Goal: Information Seeking & Learning: Find specific fact

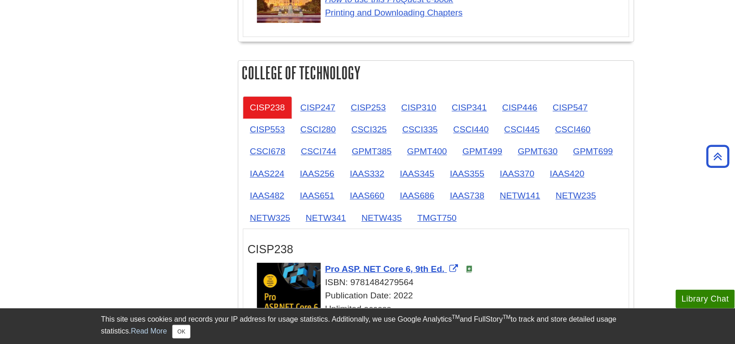
scroll to position [1094, 0]
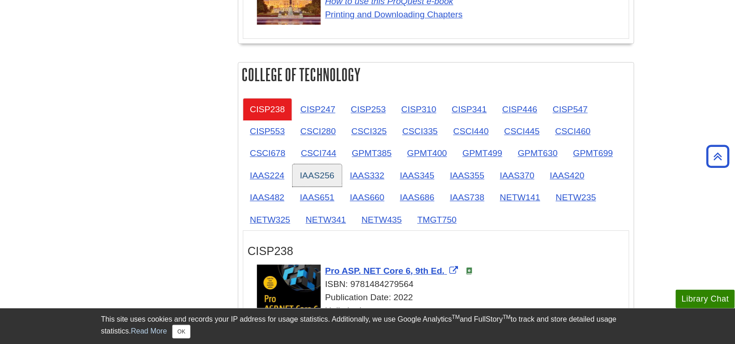
click at [323, 172] on link "IAAS256" at bounding box center [317, 175] width 49 height 22
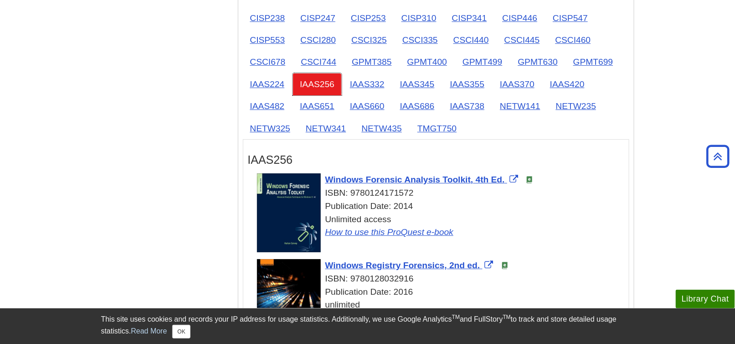
scroll to position [1231, 0]
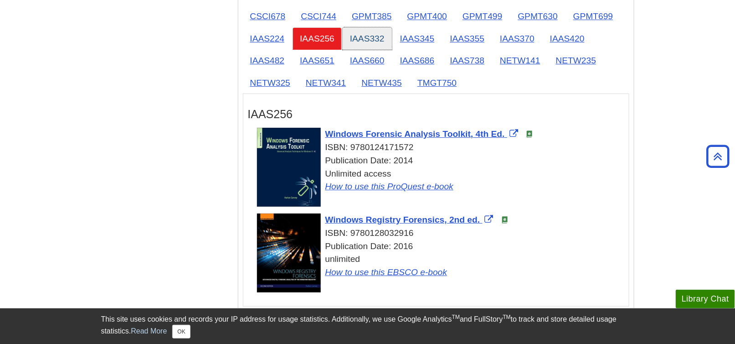
click at [357, 34] on link "IAAS332" at bounding box center [367, 38] width 49 height 22
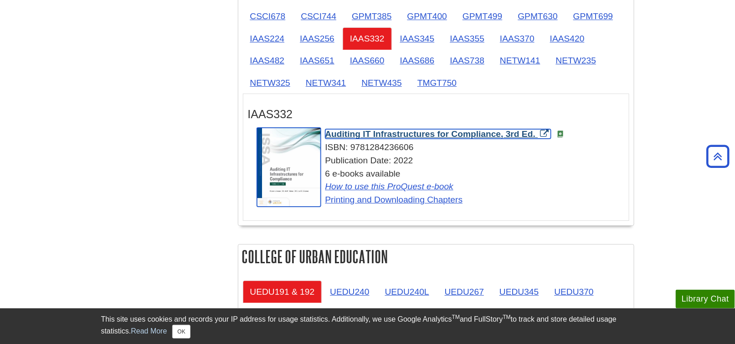
click at [348, 129] on span "Auditing IT Infrastructures for Compliance, 3rd Ed." at bounding box center [430, 134] width 211 height 10
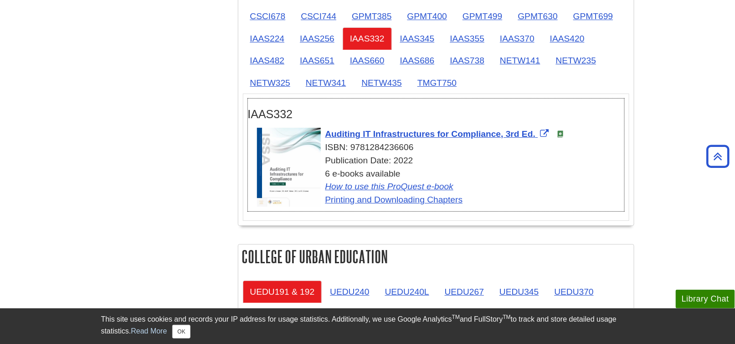
drag, startPoint x: 417, startPoint y: 142, endPoint x: 352, endPoint y: 144, distance: 64.7
click at [352, 144] on div "ISBN: 9781284236606" at bounding box center [440, 147] width 367 height 13
copy div "9781284236606"
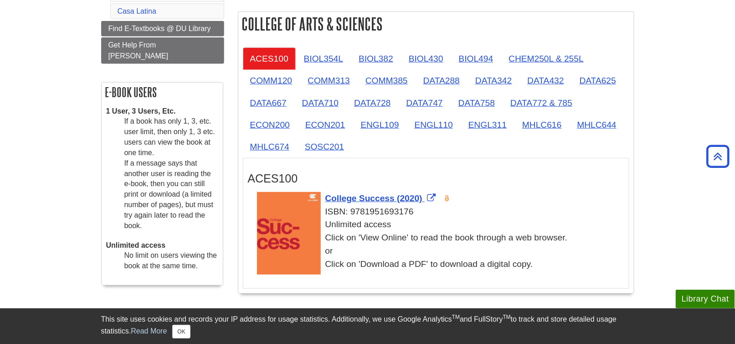
scroll to position [228, 0]
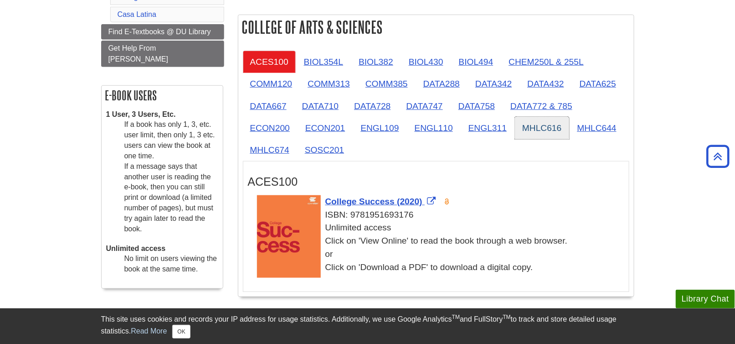
click at [553, 129] on link "MHLC616" at bounding box center [542, 128] width 54 height 22
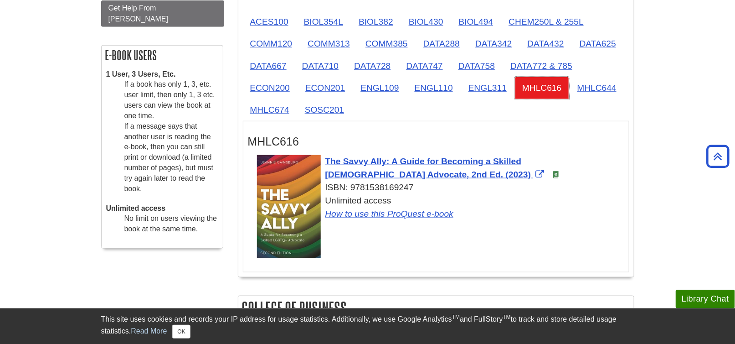
scroll to position [273, 0]
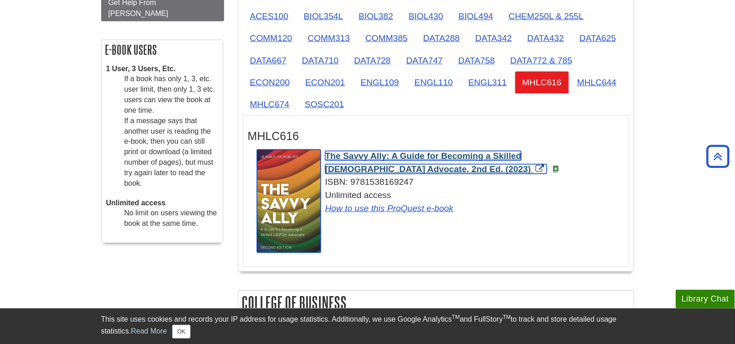
click at [394, 152] on span "The Savvy Ally: A Guide for Becoming a Skilled [DEMOGRAPHIC_DATA] Advocate, 2nd…" at bounding box center [428, 162] width 206 height 23
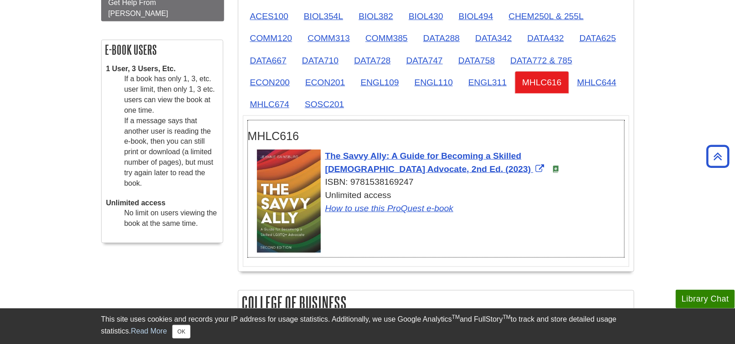
drag, startPoint x: 408, startPoint y: 180, endPoint x: 351, endPoint y: 184, distance: 56.6
click at [351, 184] on div "ISBN: 9781538169247" at bounding box center [440, 181] width 367 height 13
copy div "9781538169247"
click at [595, 79] on link "MHLC644" at bounding box center [597, 82] width 54 height 22
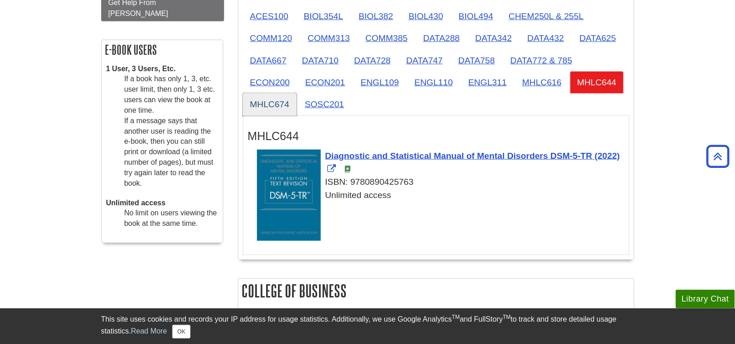
click at [278, 103] on link "MHLC674" at bounding box center [270, 104] width 54 height 22
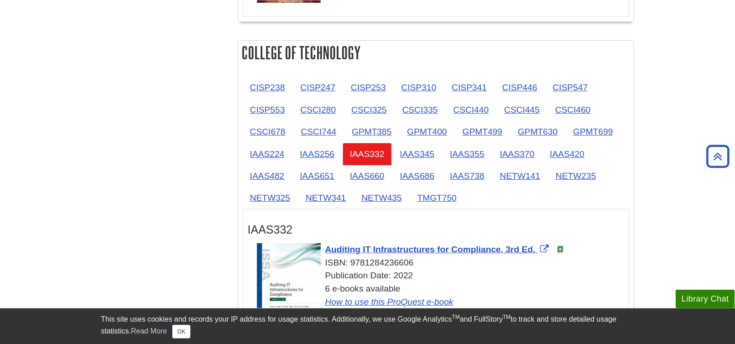
scroll to position [1139, 0]
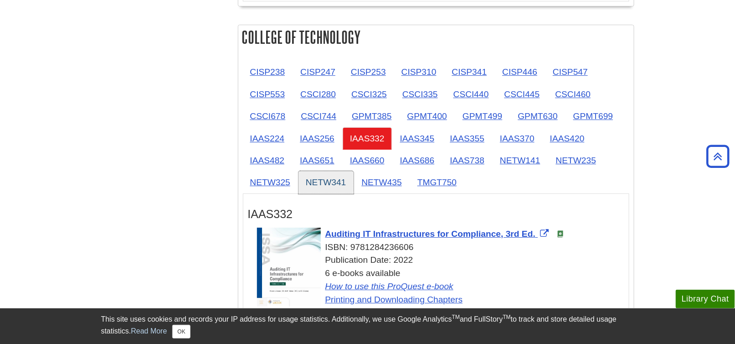
click at [323, 178] on link "NETW341" at bounding box center [326, 182] width 55 height 22
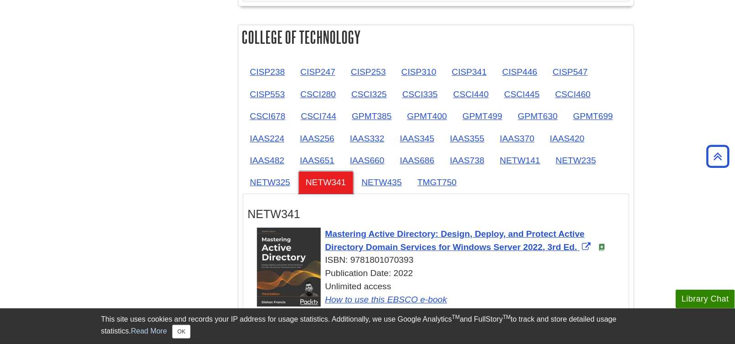
scroll to position [1231, 0]
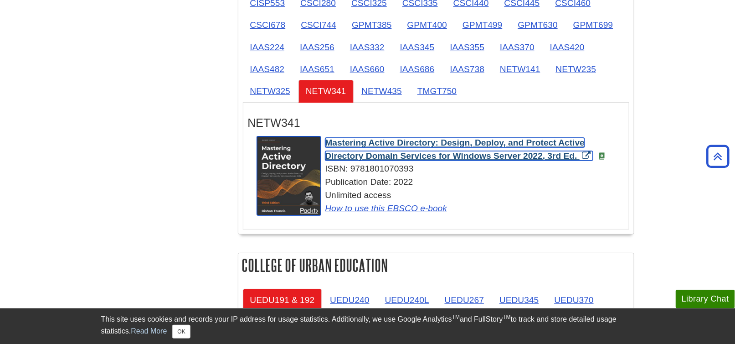
click at [370, 140] on span "Mastering Active Directory: Design, Deploy, and Protect Active Directory Domain…" at bounding box center [455, 149] width 260 height 23
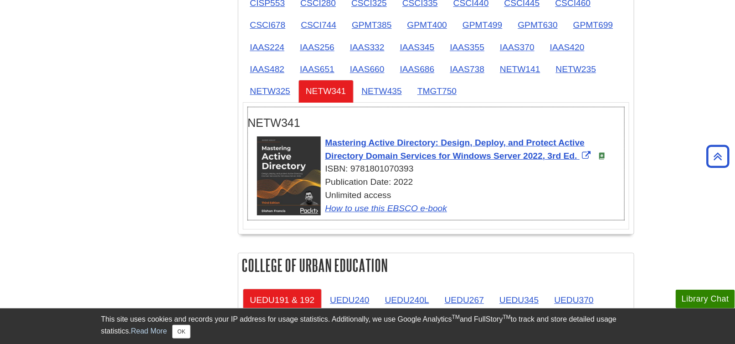
drag, startPoint x: 417, startPoint y: 162, endPoint x: 351, endPoint y: 165, distance: 65.7
click at [351, 165] on div "ISBN: 9781801070393" at bounding box center [440, 168] width 367 height 13
copy div "9781801070393"
click at [447, 195] on div "Unlimited access How to use this EBSCO e-book" at bounding box center [440, 202] width 367 height 26
drag, startPoint x: 415, startPoint y: 162, endPoint x: 352, endPoint y: 166, distance: 62.6
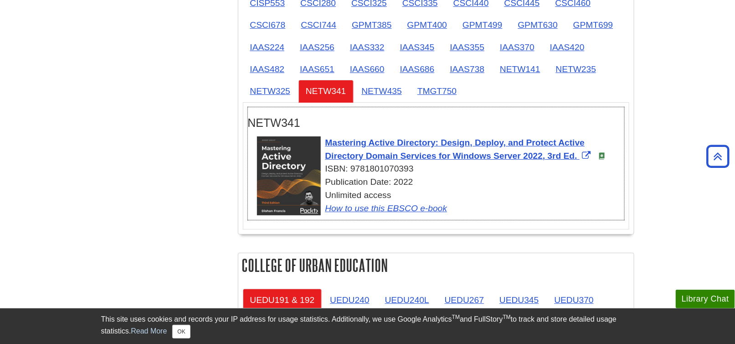
click at [352, 166] on div "ISBN: 9781801070393" at bounding box center [440, 168] width 367 height 13
copy div "9781801070393"
click at [390, 86] on link "NETW435" at bounding box center [382, 91] width 55 height 22
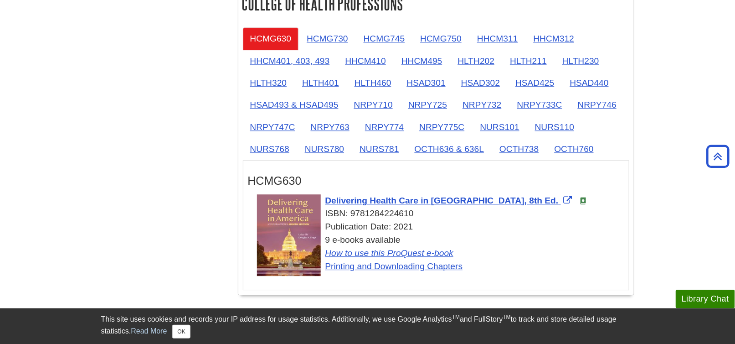
scroll to position [866, 0]
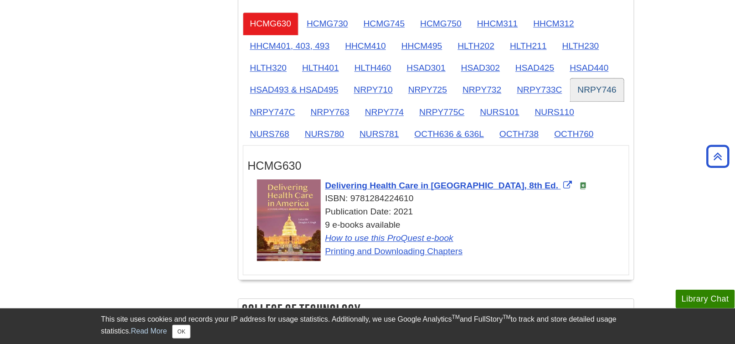
click at [605, 84] on link "NRPY746" at bounding box center [597, 89] width 53 height 22
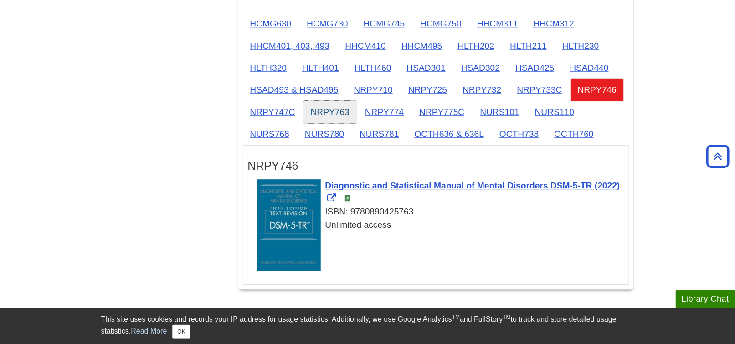
click at [334, 109] on link "NRPY763" at bounding box center [330, 112] width 53 height 22
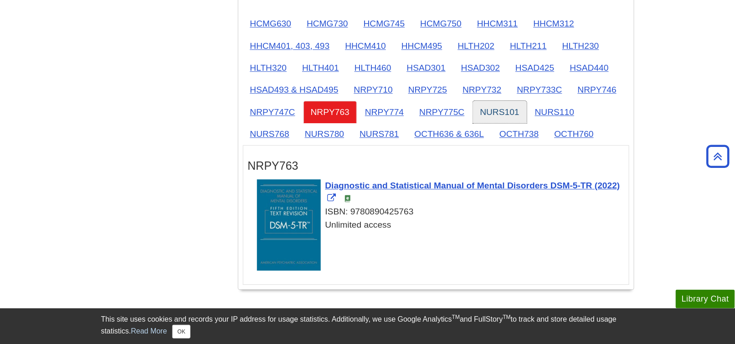
click at [486, 109] on link "NURS101" at bounding box center [500, 112] width 54 height 22
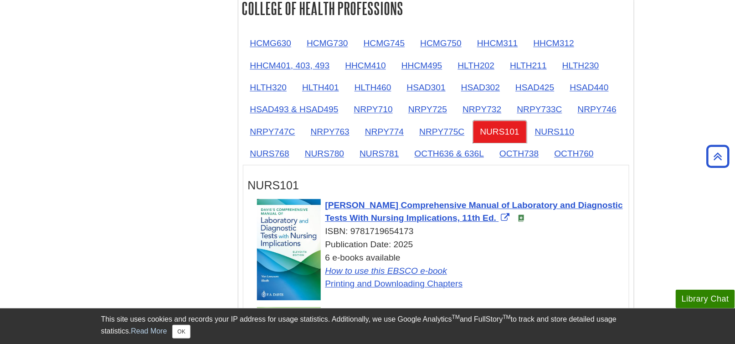
scroll to position [820, 0]
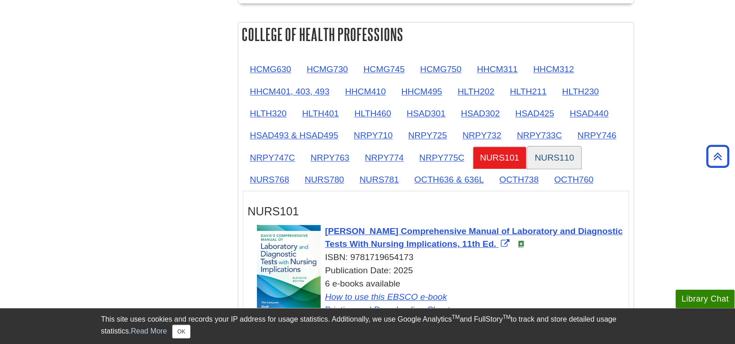
click at [561, 149] on link "NURS110" at bounding box center [555, 157] width 54 height 22
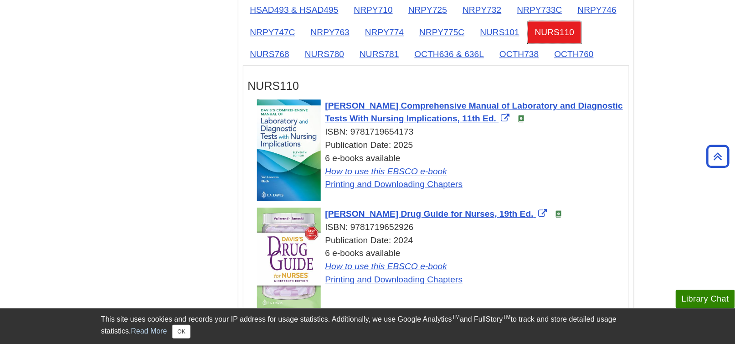
scroll to position [957, 0]
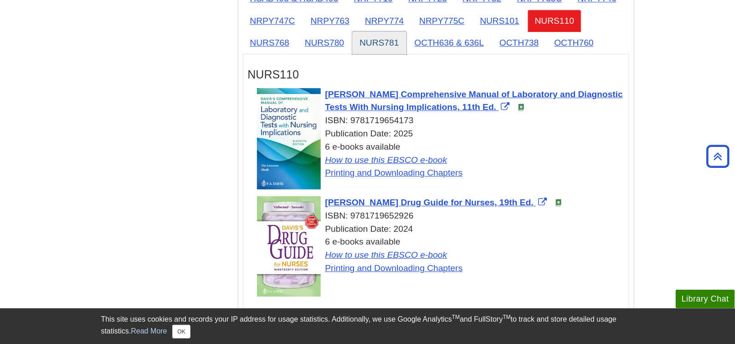
click at [385, 40] on link "NURS781" at bounding box center [379, 42] width 54 height 22
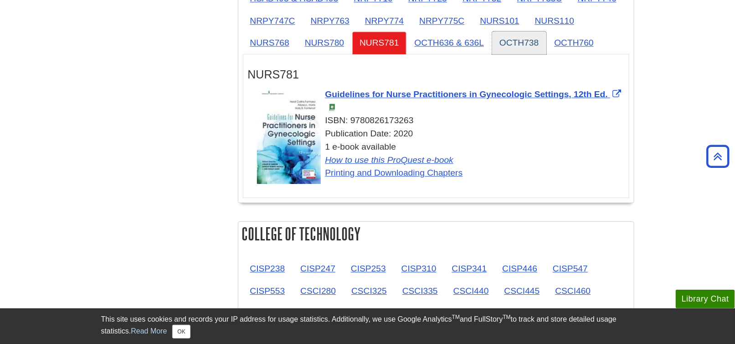
click at [517, 42] on link "OCTH738" at bounding box center [519, 42] width 54 height 22
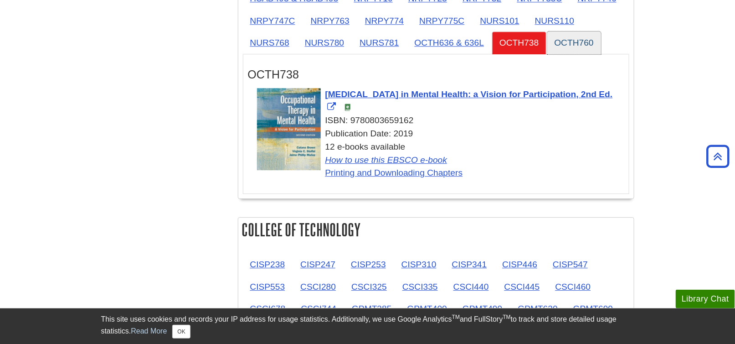
click at [574, 35] on link "OCTH760" at bounding box center [574, 42] width 54 height 22
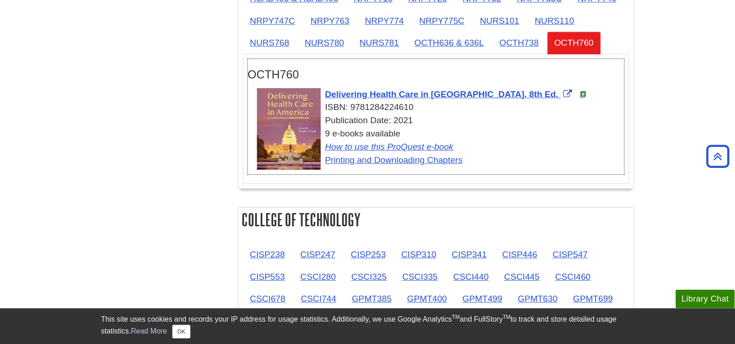
click at [398, 101] on div "ISBN: 9781284224610" at bounding box center [440, 107] width 367 height 13
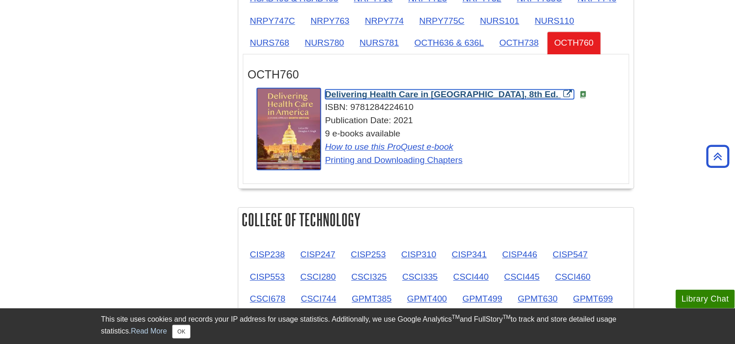
click at [400, 92] on span "Delivering Health Care in [GEOGRAPHIC_DATA], 8th Ed." at bounding box center [441, 94] width 233 height 10
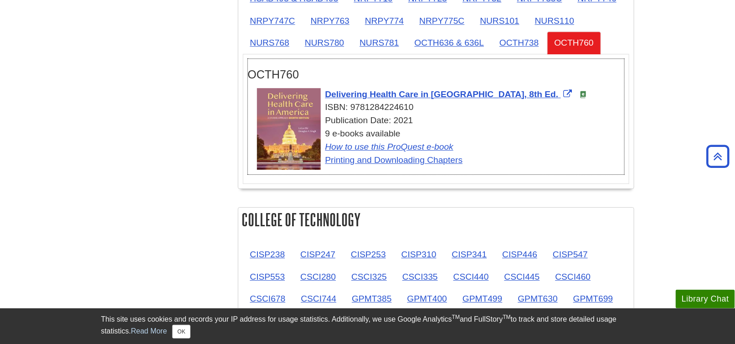
drag, startPoint x: 416, startPoint y: 101, endPoint x: 350, endPoint y: 106, distance: 66.3
click at [350, 106] on div "ISBN: 9781284224610" at bounding box center [440, 107] width 367 height 13
copy div "9781284224610"
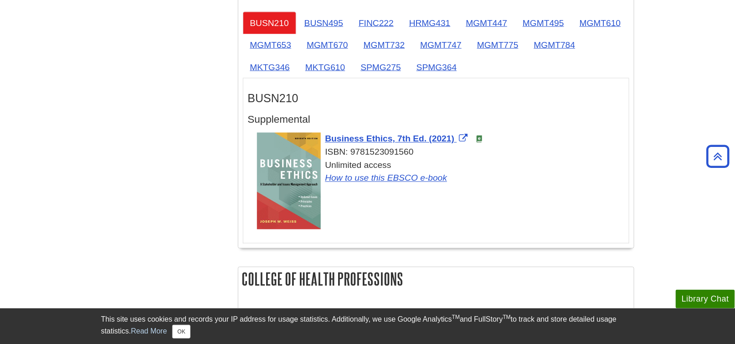
scroll to position [547, 0]
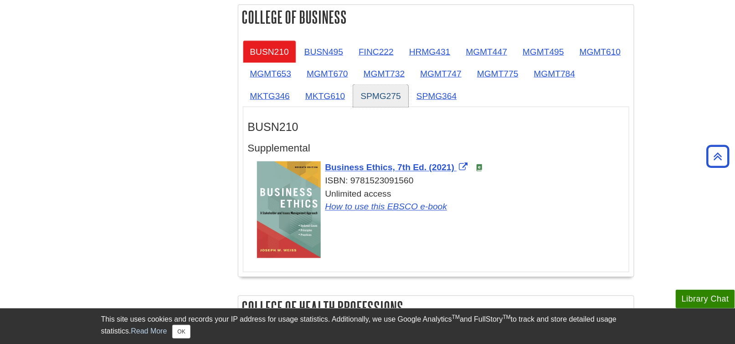
click at [371, 94] on link "SPMG275" at bounding box center [380, 96] width 55 height 22
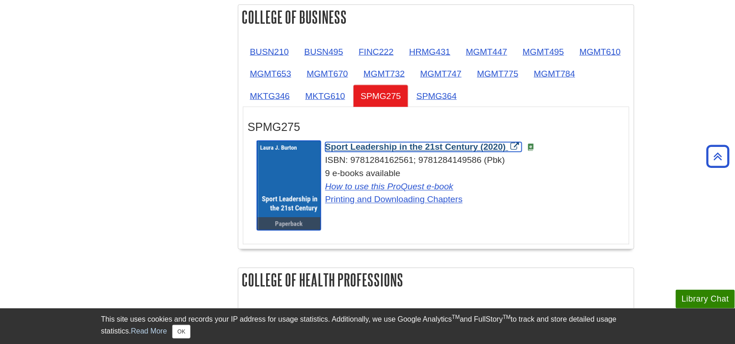
click at [361, 144] on span "Sport Leadership in the 21st Century (2020)" at bounding box center [415, 147] width 181 height 10
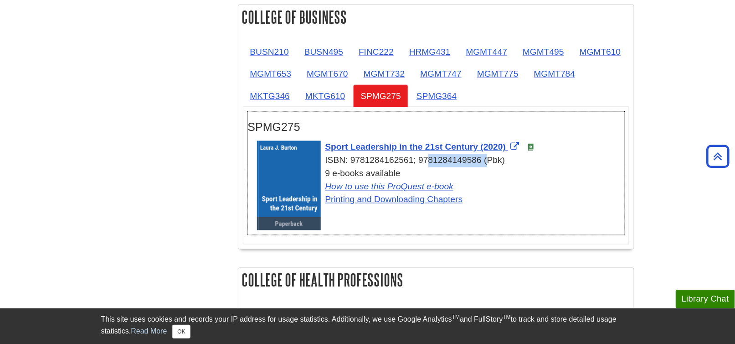
drag, startPoint x: 412, startPoint y: 157, endPoint x: 352, endPoint y: 160, distance: 60.7
click at [352, 160] on div "ISBN: 9781284162561; 9781284149586 (Pbk)" at bounding box center [440, 160] width 367 height 13
copy div "9781284162561"
click at [432, 97] on link "SPMG364" at bounding box center [436, 96] width 55 height 22
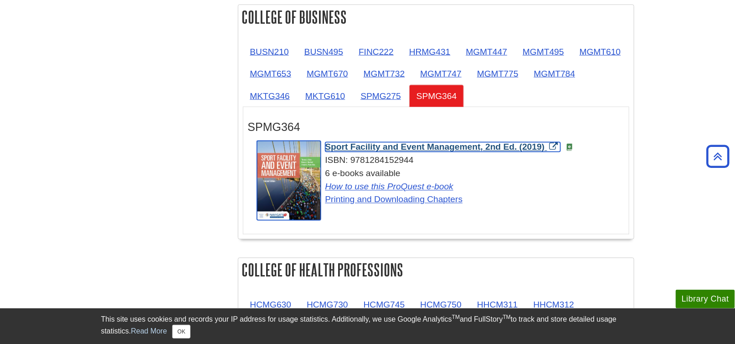
click at [377, 146] on span "Sport Facility and Event Management, 2nd Ed. (2019)" at bounding box center [435, 147] width 220 height 10
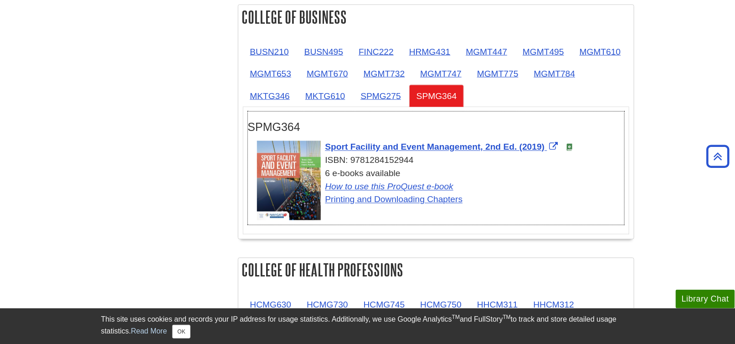
drag, startPoint x: 413, startPoint y: 157, endPoint x: 351, endPoint y: 162, distance: 62.2
click at [351, 162] on div "ISBN: 9781284152944" at bounding box center [440, 160] width 367 height 13
copy div "9781284152944"
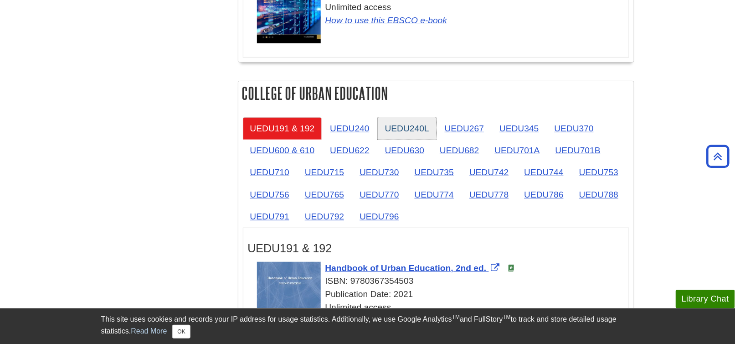
scroll to position [1413, 0]
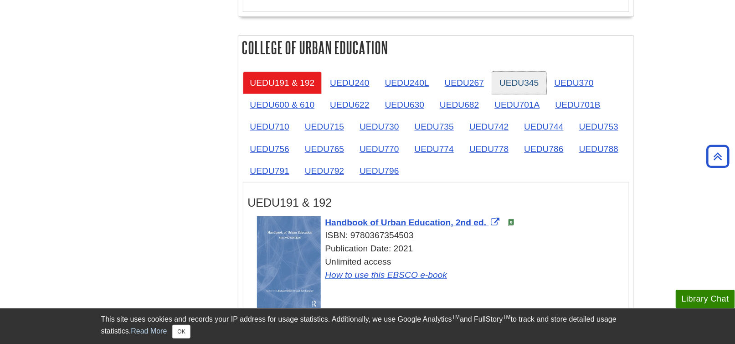
click at [515, 79] on link "UEDU345" at bounding box center [519, 83] width 54 height 22
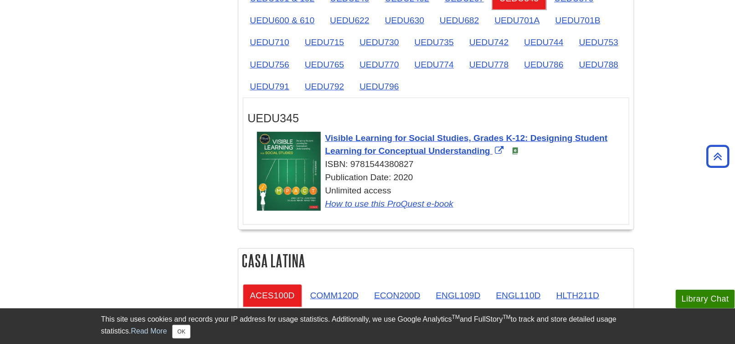
scroll to position [1504, 0]
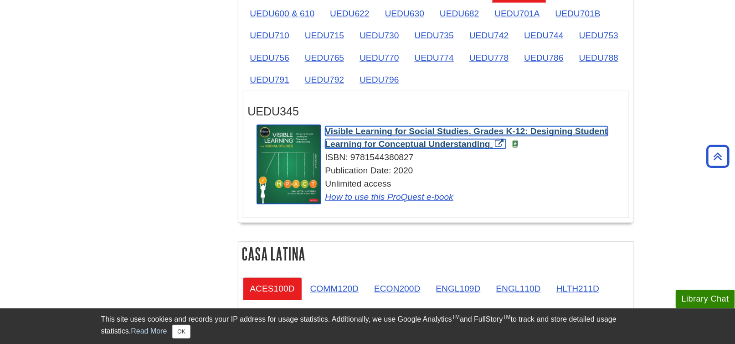
click at [409, 126] on span "Visible Learning for Social Studies, Grades K-12: Designing Student Learning fo…" at bounding box center [466, 137] width 283 height 23
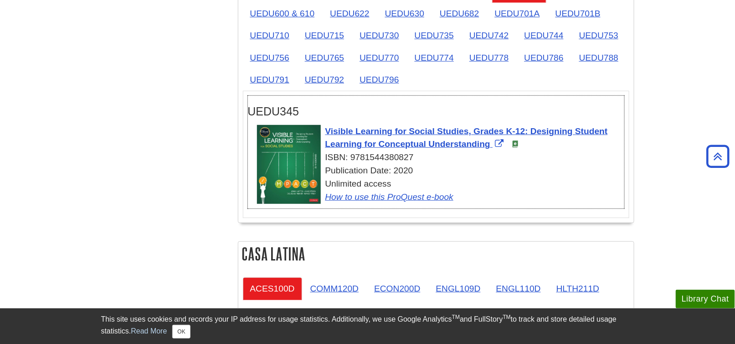
drag, startPoint x: 417, startPoint y: 147, endPoint x: 352, endPoint y: 148, distance: 64.7
click at [352, 151] on div "ISBN: 9781544380827" at bounding box center [440, 157] width 367 height 13
copy div "9781544380827"
click at [319, 30] on link "UEDU715" at bounding box center [325, 35] width 54 height 22
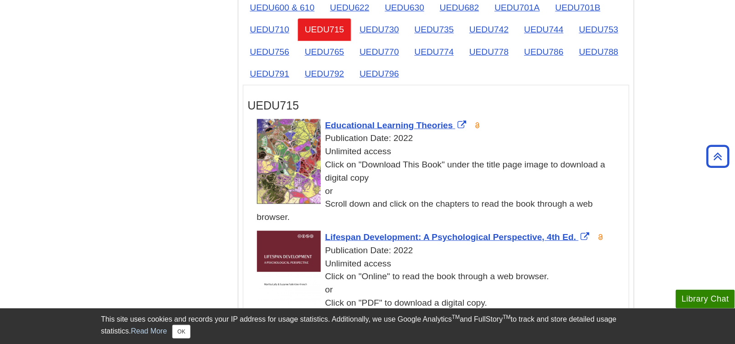
scroll to position [1458, 0]
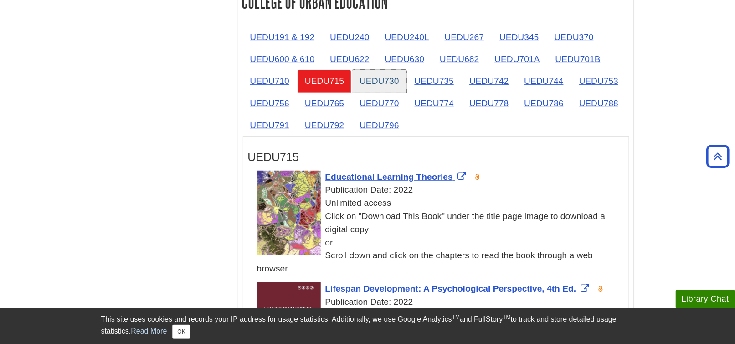
click at [383, 71] on link "UEDU730" at bounding box center [379, 81] width 54 height 22
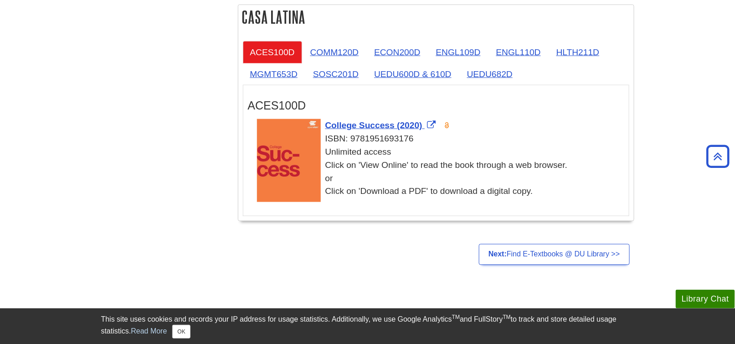
scroll to position [1686, 0]
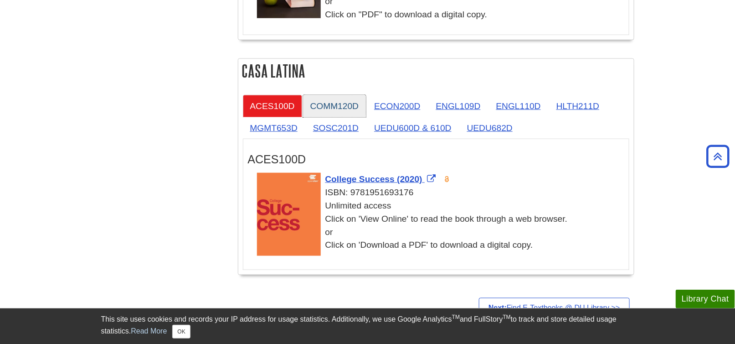
click at [325, 99] on link "COMM120D" at bounding box center [334, 106] width 63 height 22
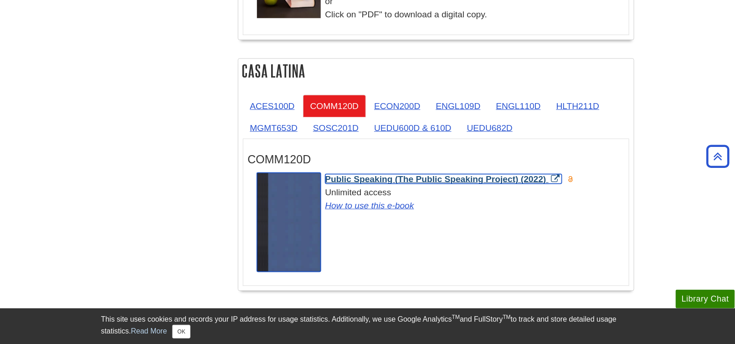
click at [371, 174] on span "Public Speaking (The Public Speaking Project) (2022)" at bounding box center [435, 179] width 221 height 10
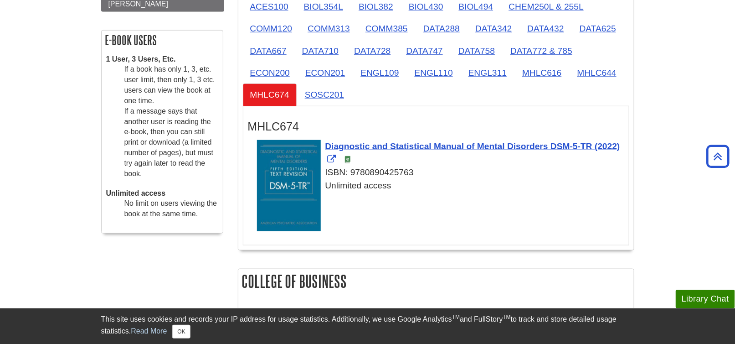
scroll to position [182, 0]
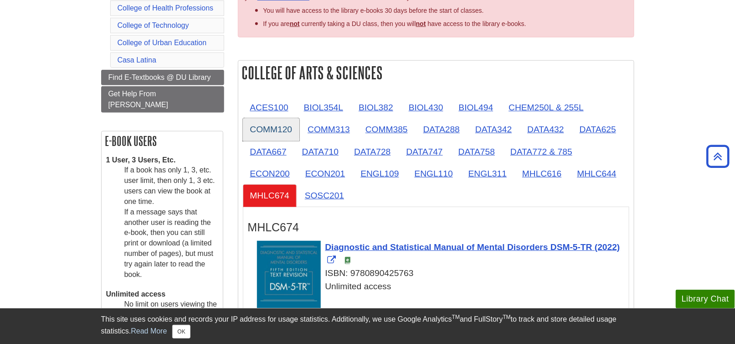
click at [283, 125] on link "COMM120" at bounding box center [271, 129] width 57 height 22
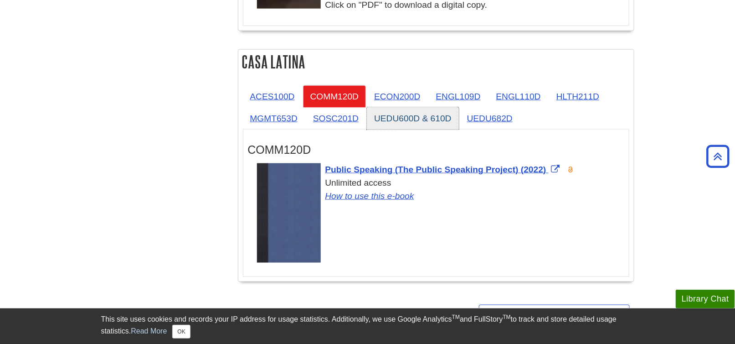
scroll to position [1686, 0]
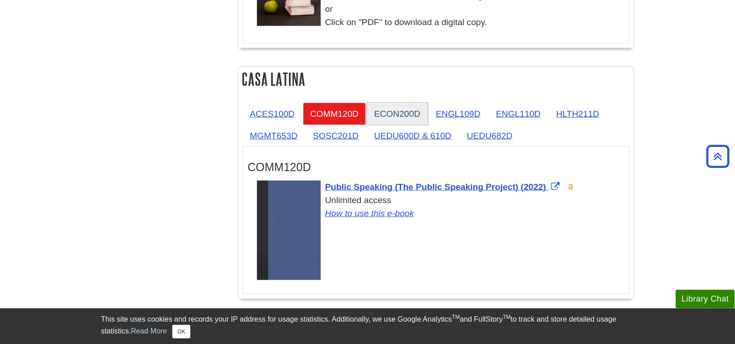
click at [405, 106] on link "ECON200D" at bounding box center [397, 114] width 61 height 22
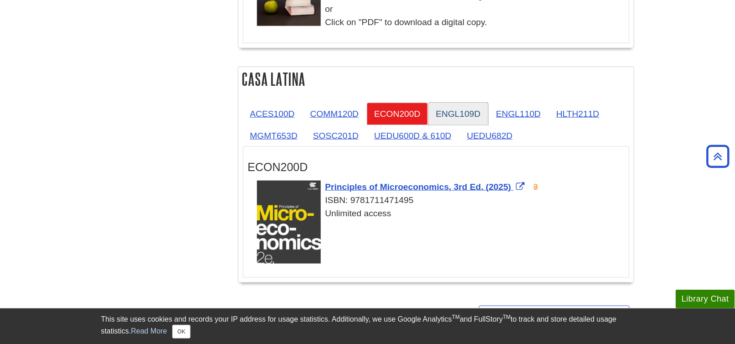
click at [455, 108] on link "ENGL109D" at bounding box center [458, 114] width 59 height 22
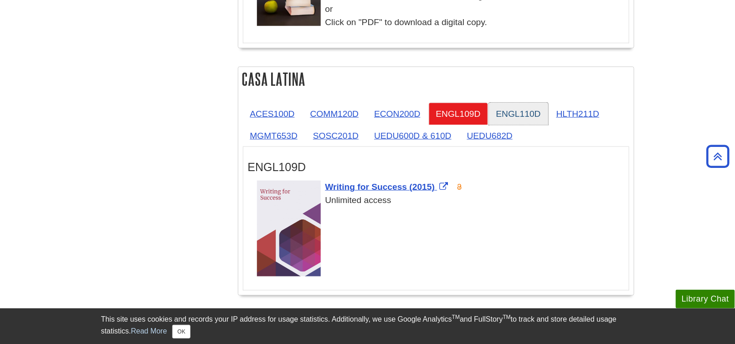
click at [524, 110] on link "ENGL110D" at bounding box center [518, 114] width 59 height 22
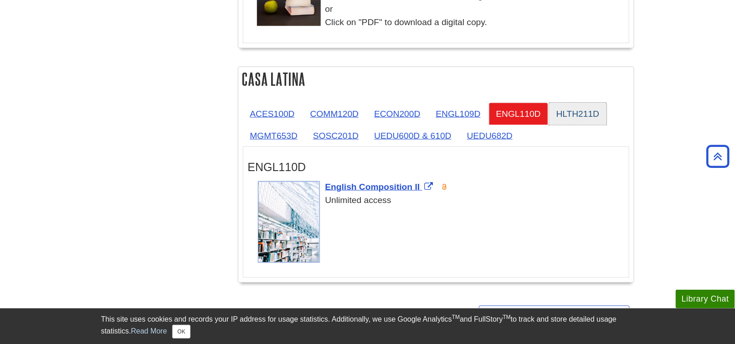
click at [581, 106] on link "HLTH211D" at bounding box center [578, 114] width 58 height 22
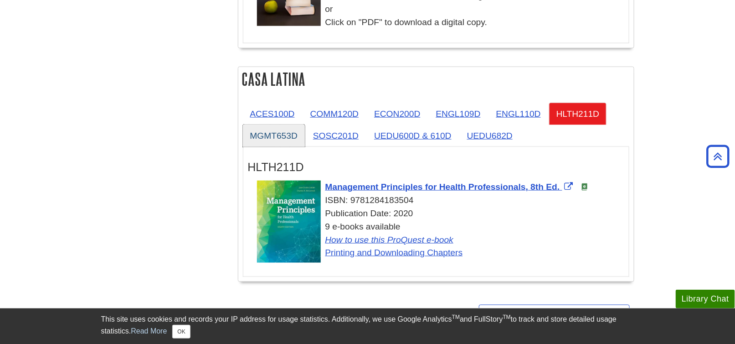
click at [267, 125] on link "MGMT653D" at bounding box center [274, 135] width 62 height 22
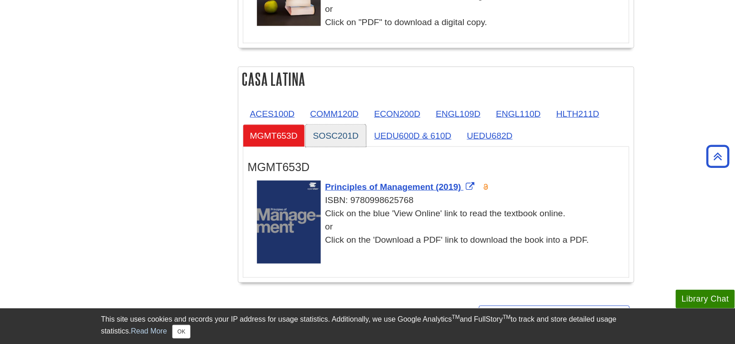
click at [350, 134] on link "SOSC201D" at bounding box center [336, 135] width 60 height 22
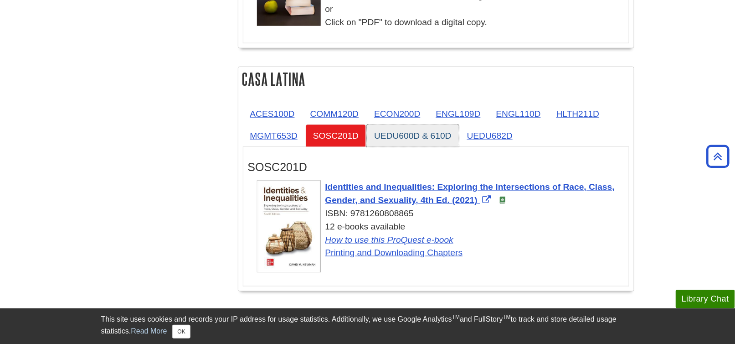
click at [405, 129] on link "UEDU600D & 610D" at bounding box center [413, 135] width 92 height 22
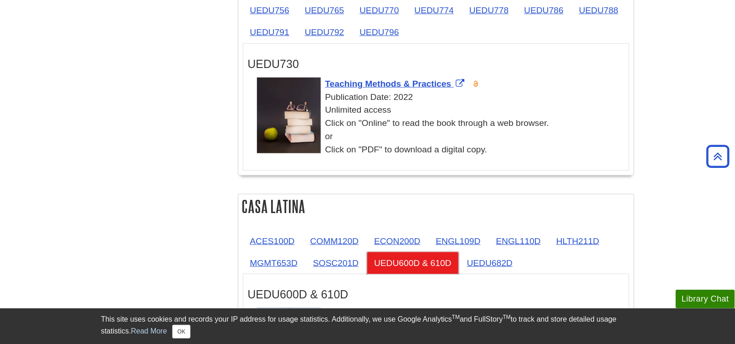
scroll to position [1550, 0]
